Goal: Entertainment & Leisure: Consume media (video, audio)

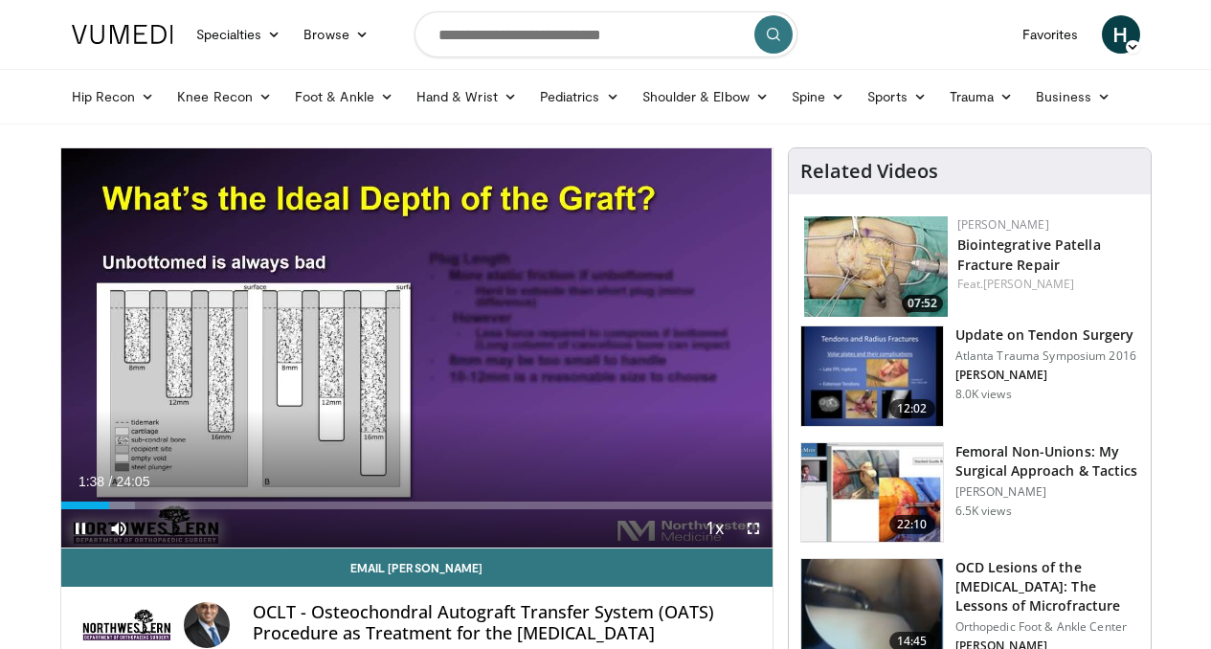
click at [770, 548] on span "Video Player" at bounding box center [753, 528] width 38 height 38
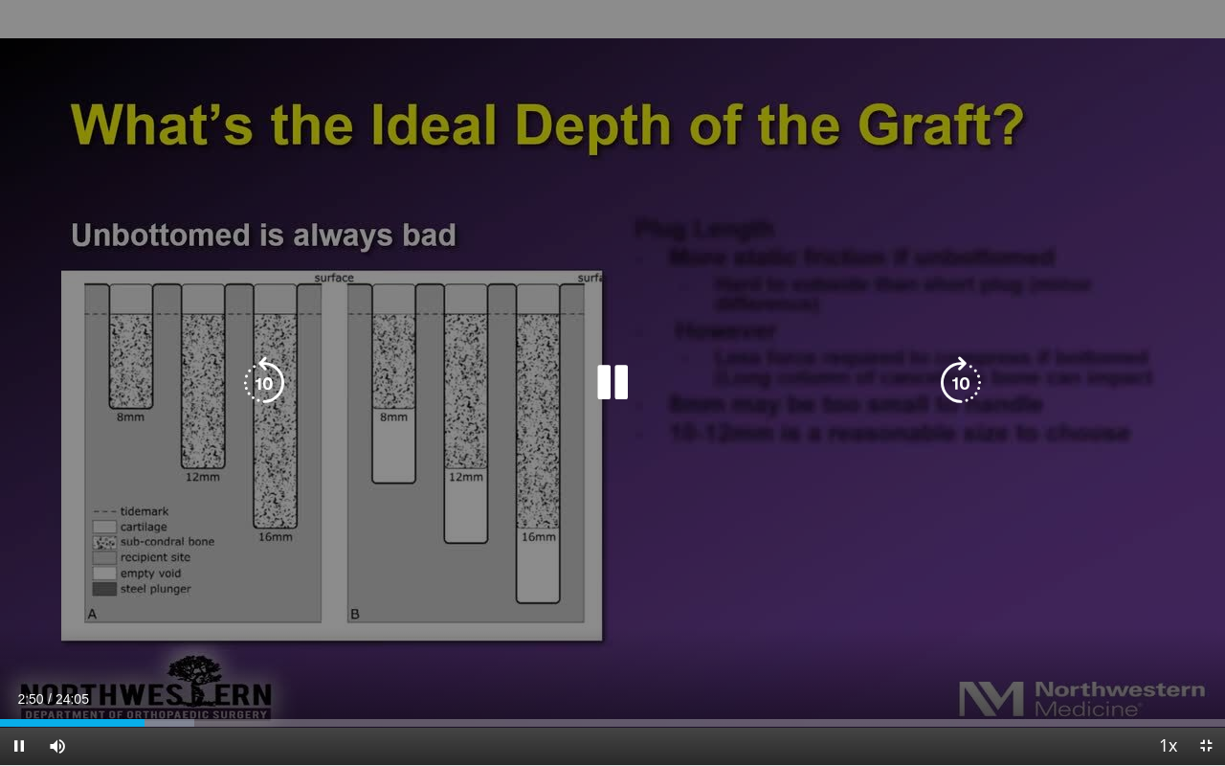
click at [613, 386] on icon "Video Player" at bounding box center [613, 383] width 54 height 54
